Goal: Navigation & Orientation: Understand site structure

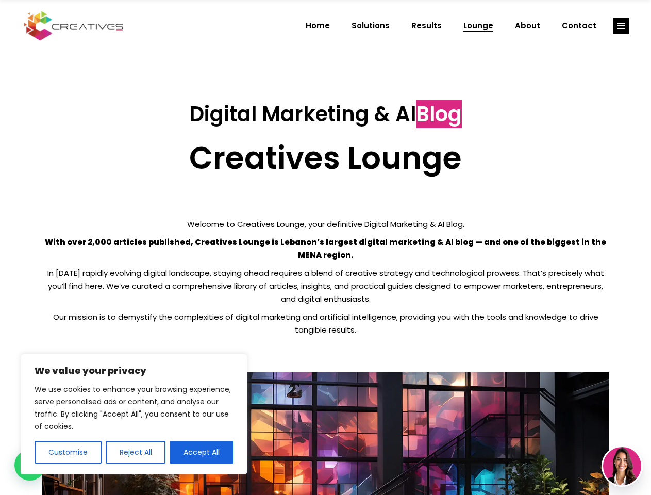
click at [325, 247] on p "With over 2,000 articles published, Creatives Lounge is Lebanon’s largest digit…" at bounding box center [325, 248] width 567 height 26
click at [67, 452] on button "Customise" at bounding box center [68, 451] width 67 height 23
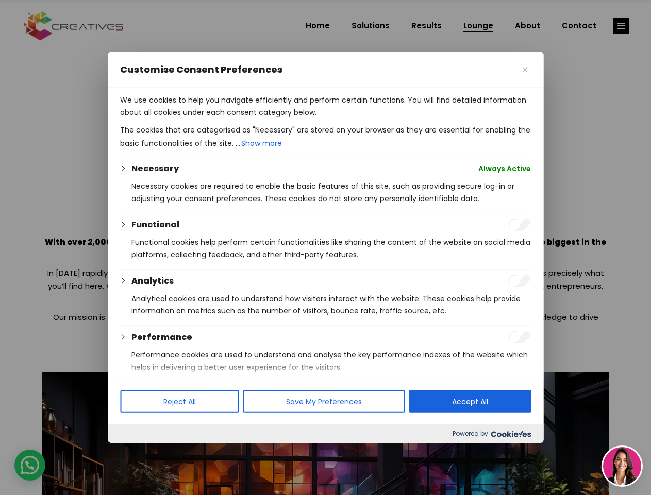
click at [135, 452] on div at bounding box center [325, 247] width 651 height 495
click at [201, 118] on p "We use cookies to help you navigate efficiently and perform certain functions. …" at bounding box center [325, 106] width 411 height 25
click at [621, 26] on div at bounding box center [325, 247] width 651 height 495
click at [622, 466] on img at bounding box center [622, 466] width 38 height 38
